Goal: Find contact information: Find contact information

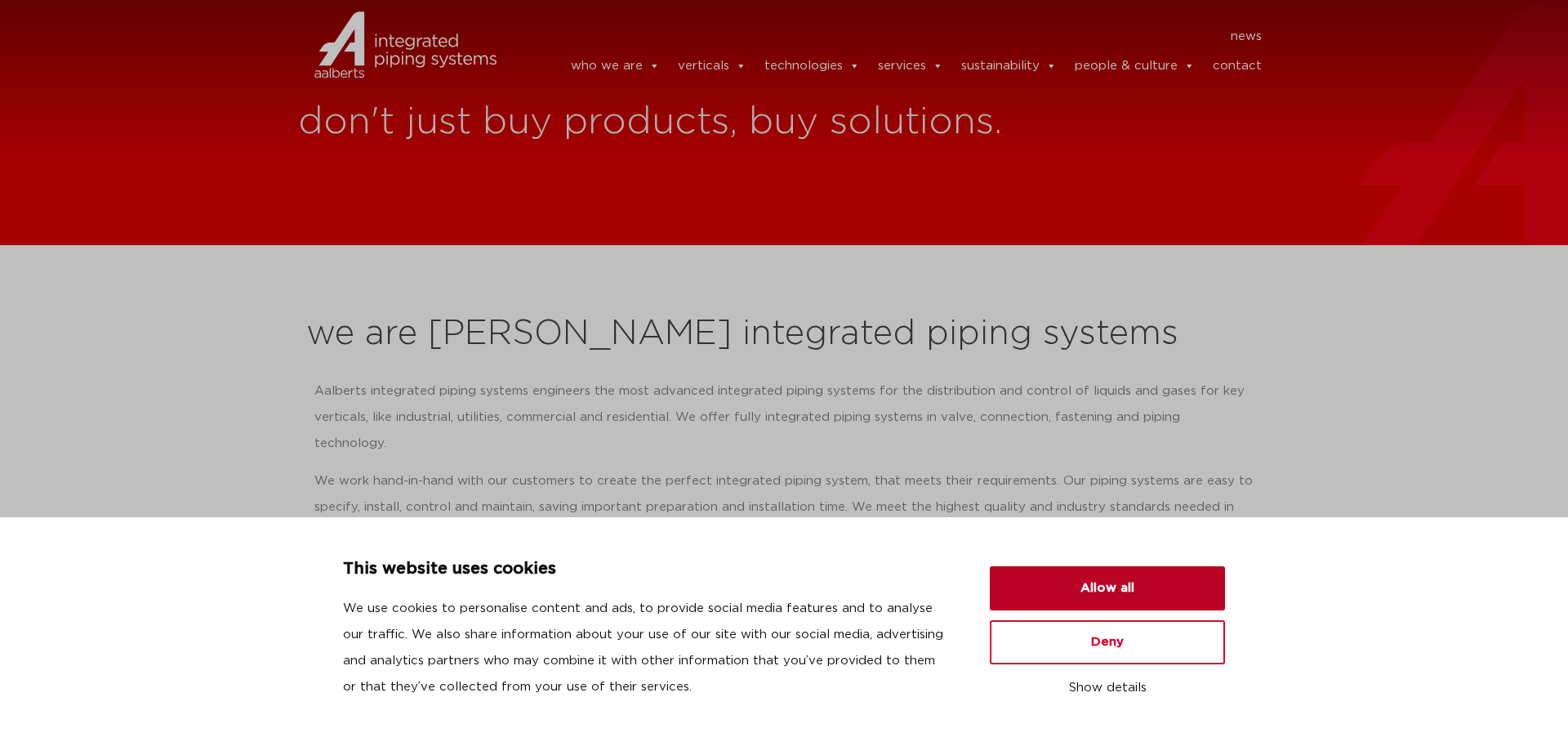
click at [1120, 599] on button "Allow all" at bounding box center [1107, 588] width 235 height 44
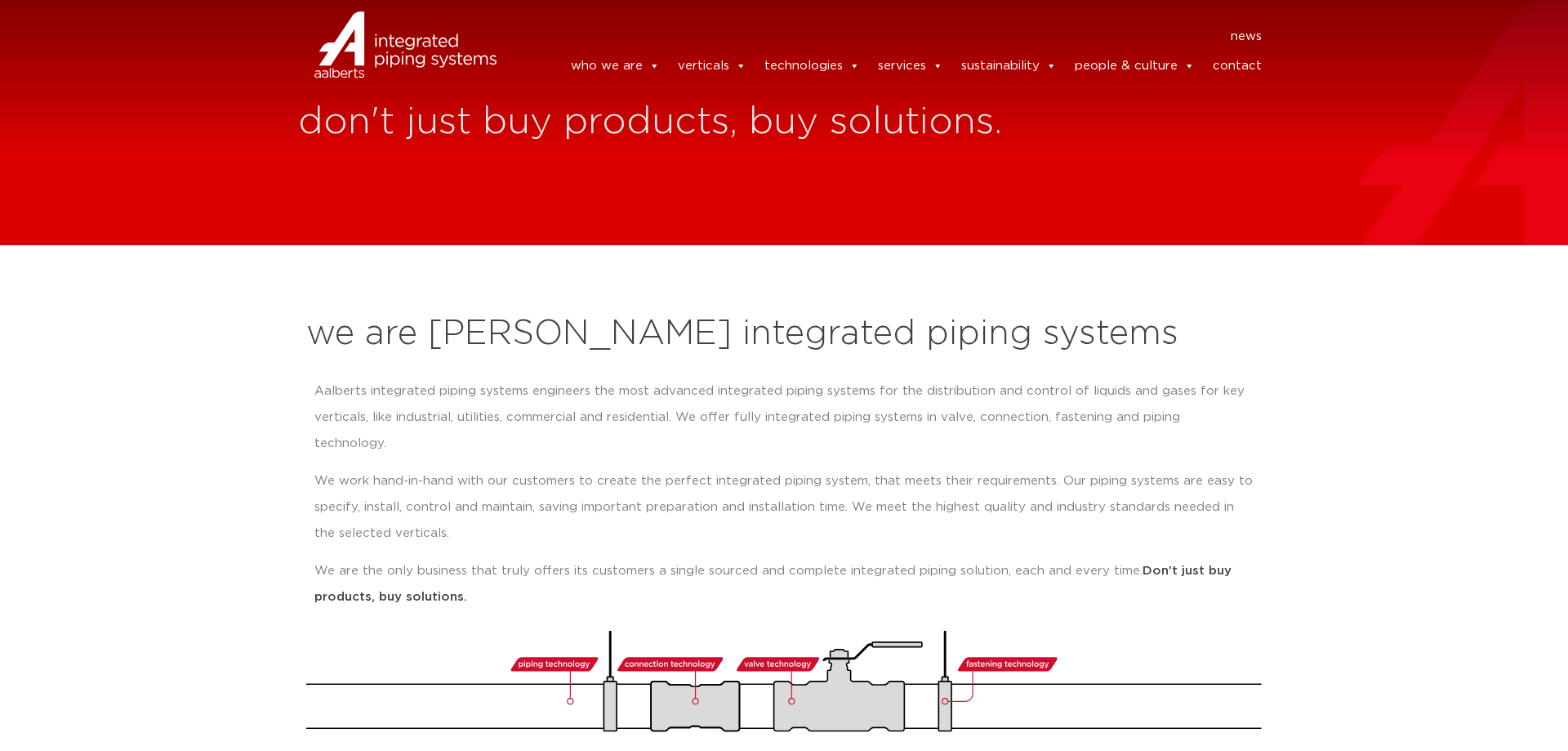
click at [1232, 65] on link "contact" at bounding box center [1236, 66] width 49 height 32
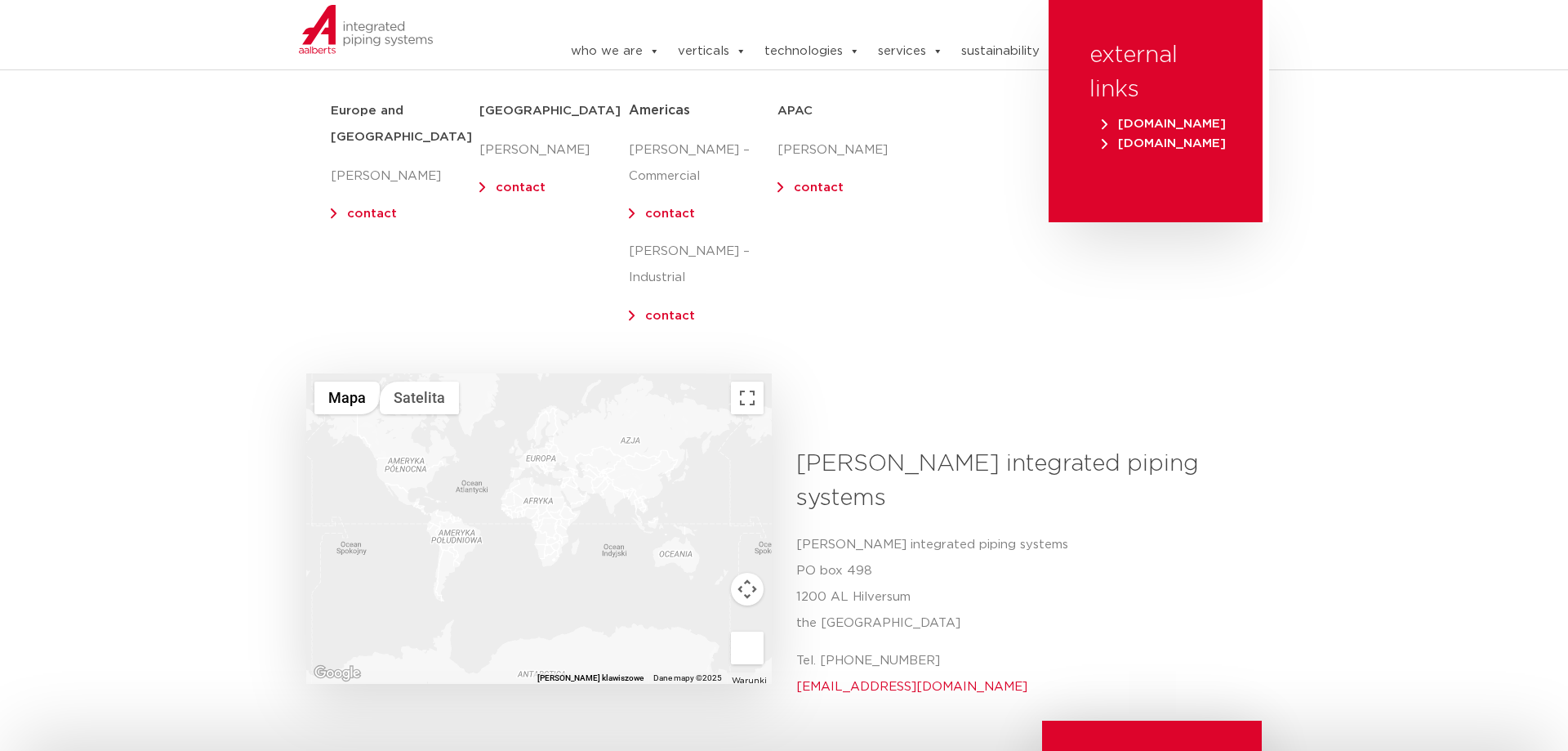
scroll to position [127, 0]
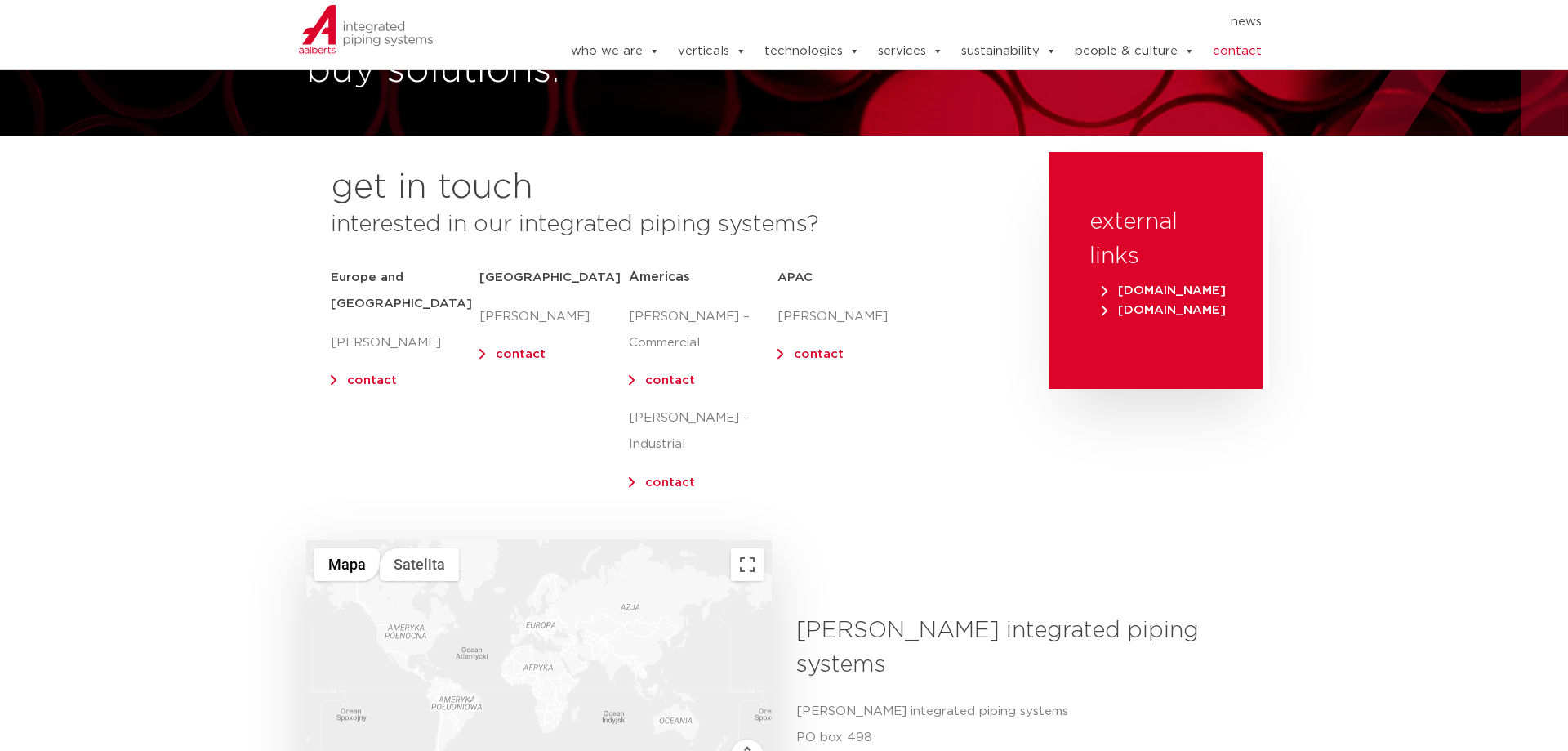
click at [827, 352] on link "contact" at bounding box center [818, 354] width 49 height 12
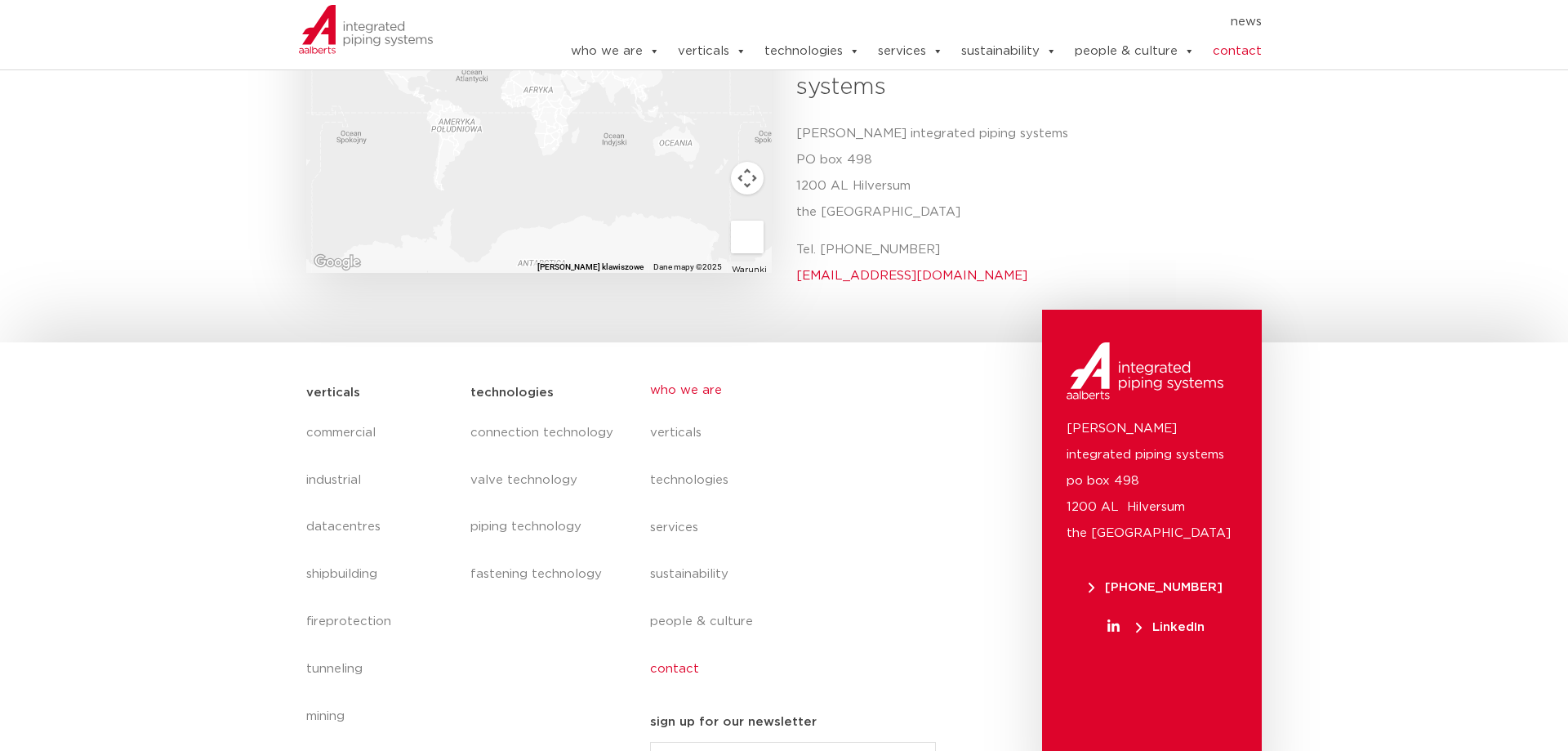
scroll to position [702, 0]
click at [723, 375] on link "who we are" at bounding box center [799, 393] width 299 height 38
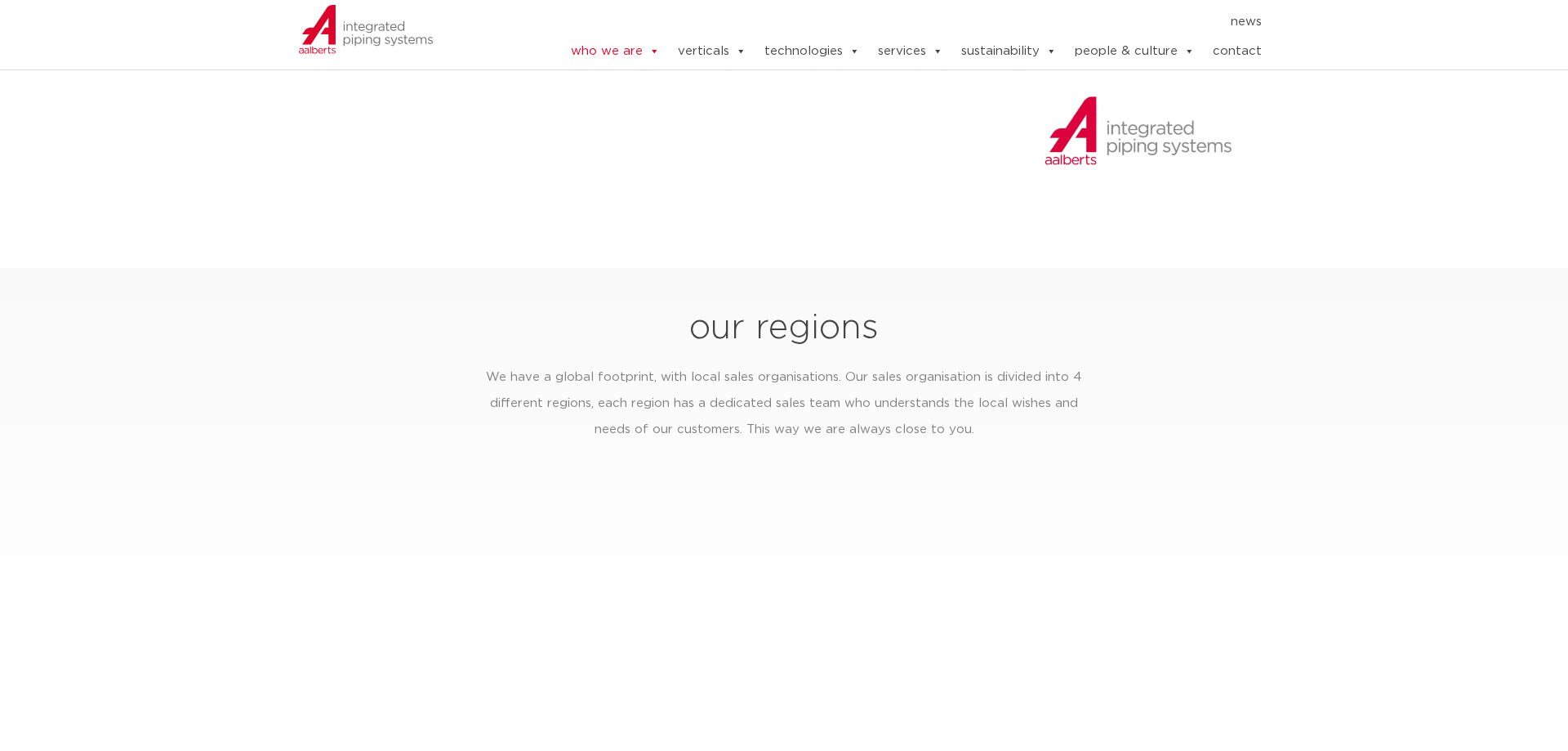
scroll to position [2582, 0]
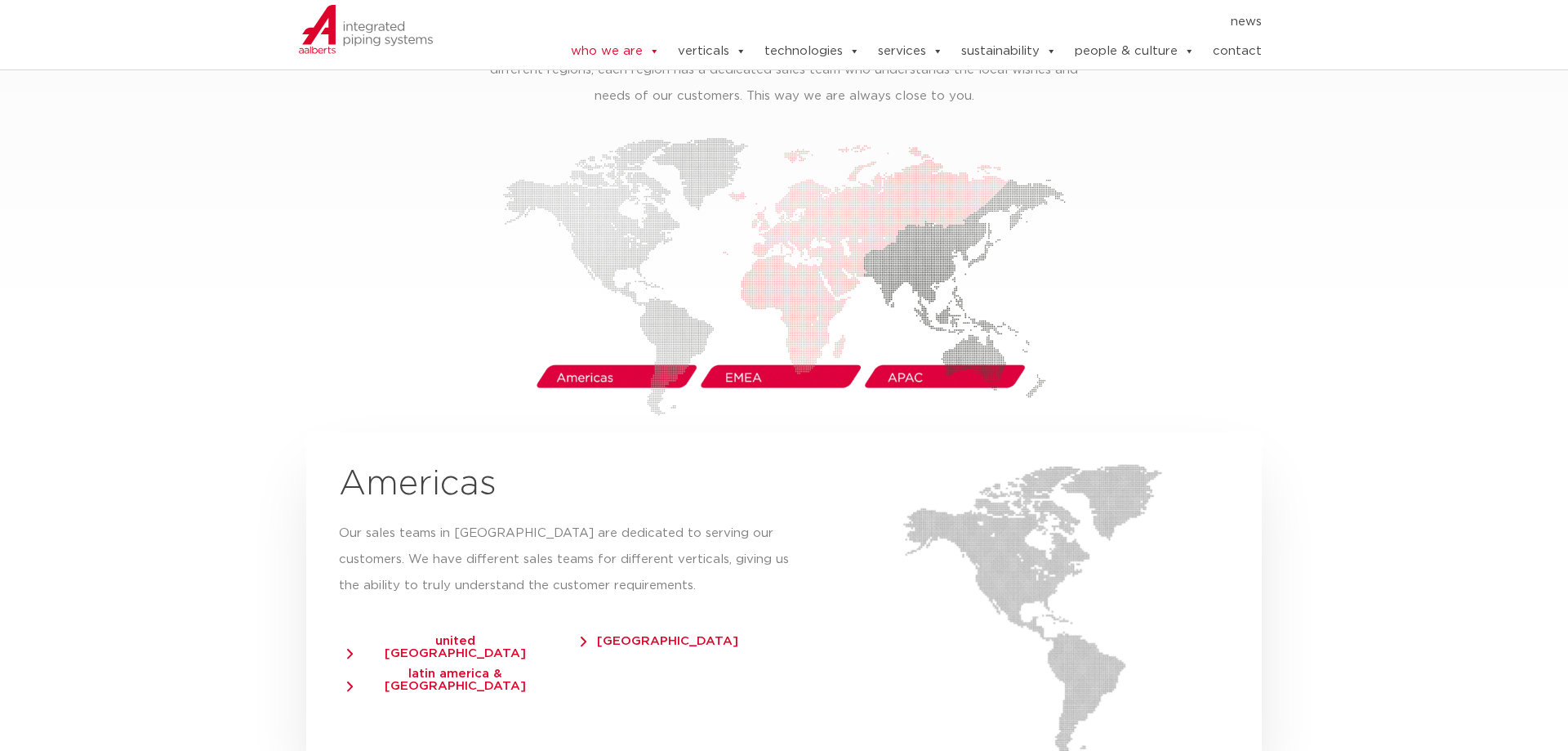
click at [926, 229] on img at bounding box center [784, 277] width 563 height 278
click at [1025, 194] on img at bounding box center [784, 277] width 563 height 278
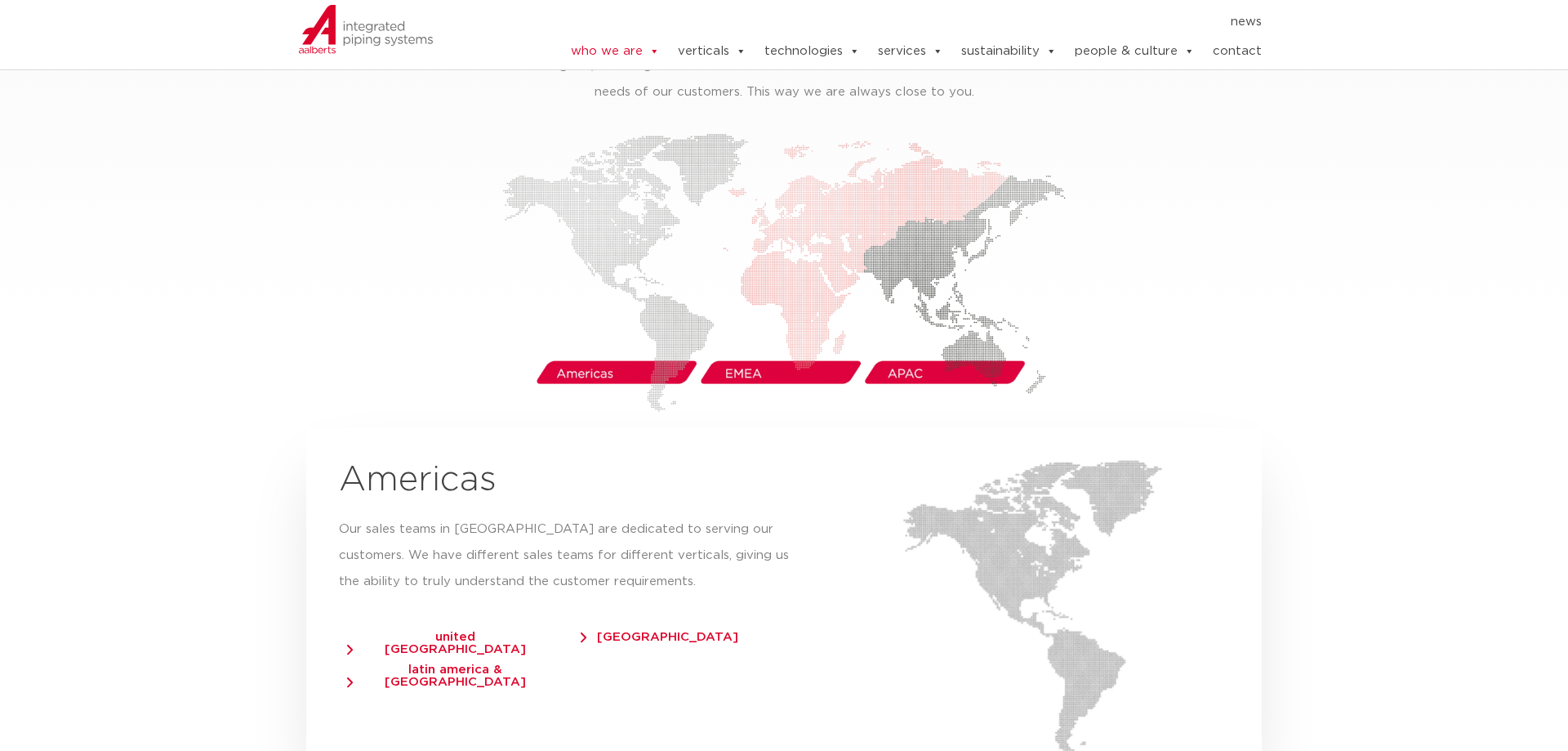
scroll to position [2666, 0]
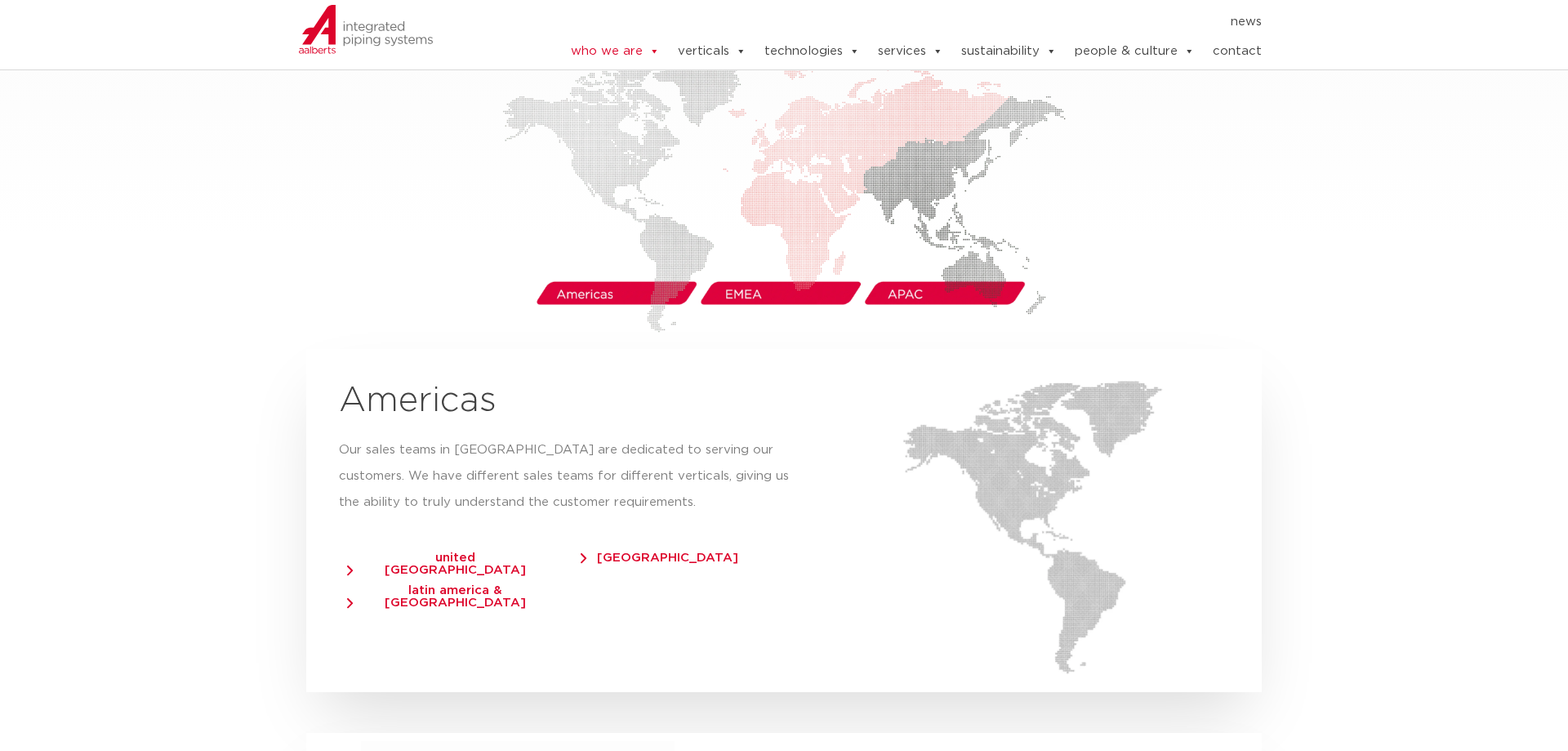
click at [913, 263] on img at bounding box center [784, 193] width 563 height 278
click at [752, 262] on img at bounding box center [784, 193] width 563 height 278
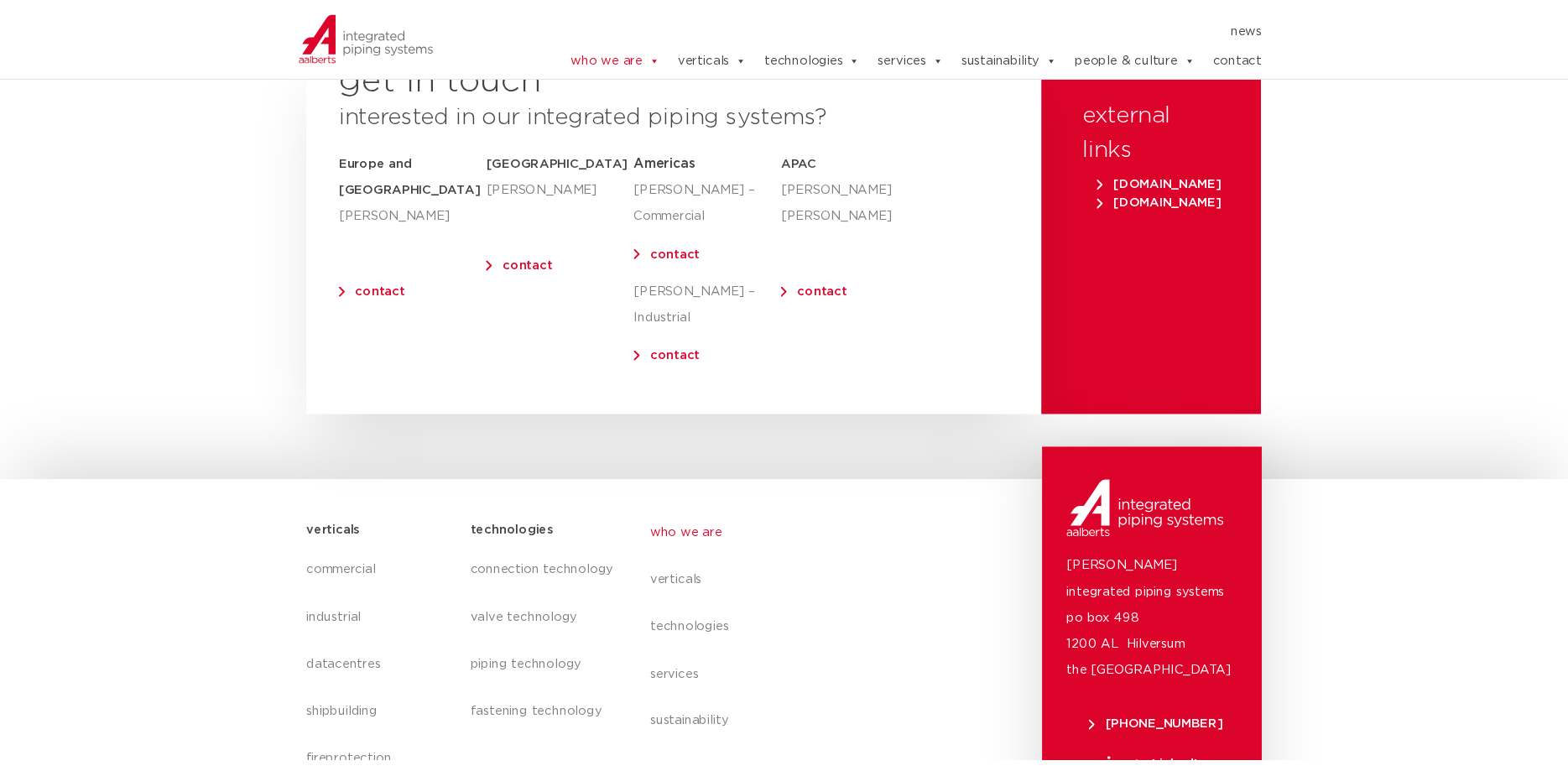
scroll to position [6843, 0]
